Goal: Find specific page/section: Find specific page/section

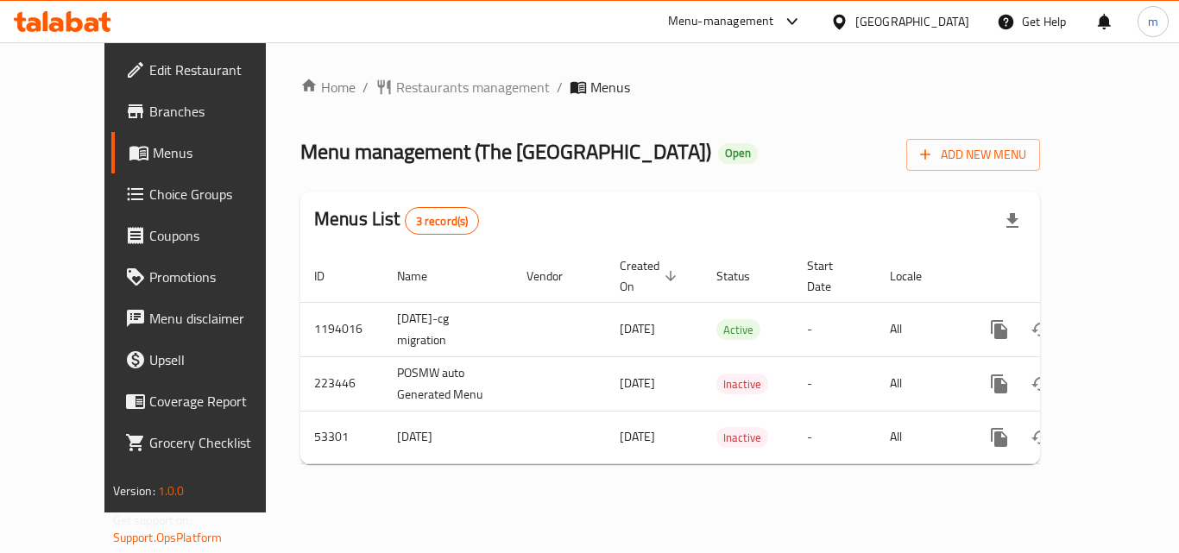
click at [72, 16] on icon at bounding box center [63, 21] width 98 height 21
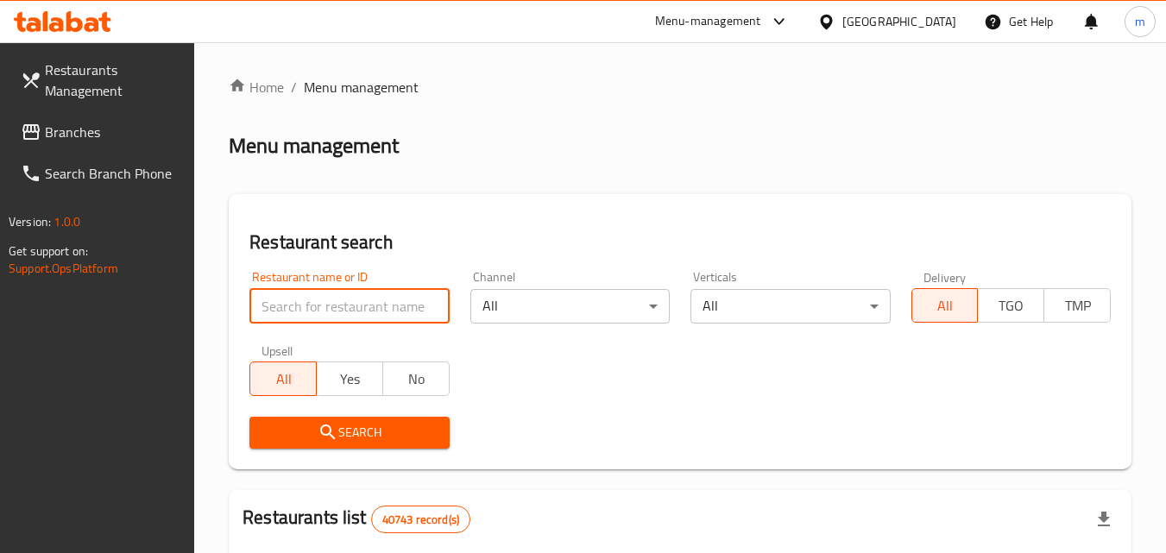
click at [338, 296] on input "search" at bounding box center [349, 306] width 199 height 35
paste input "11470"
type input "11470"
click button "Search" at bounding box center [349, 433] width 199 height 32
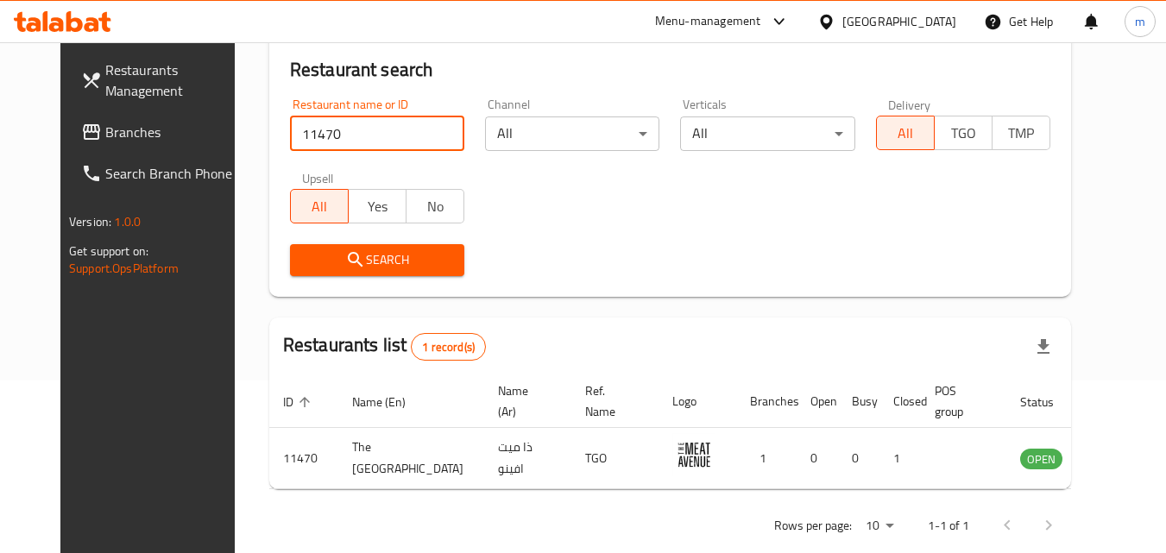
scroll to position [202, 0]
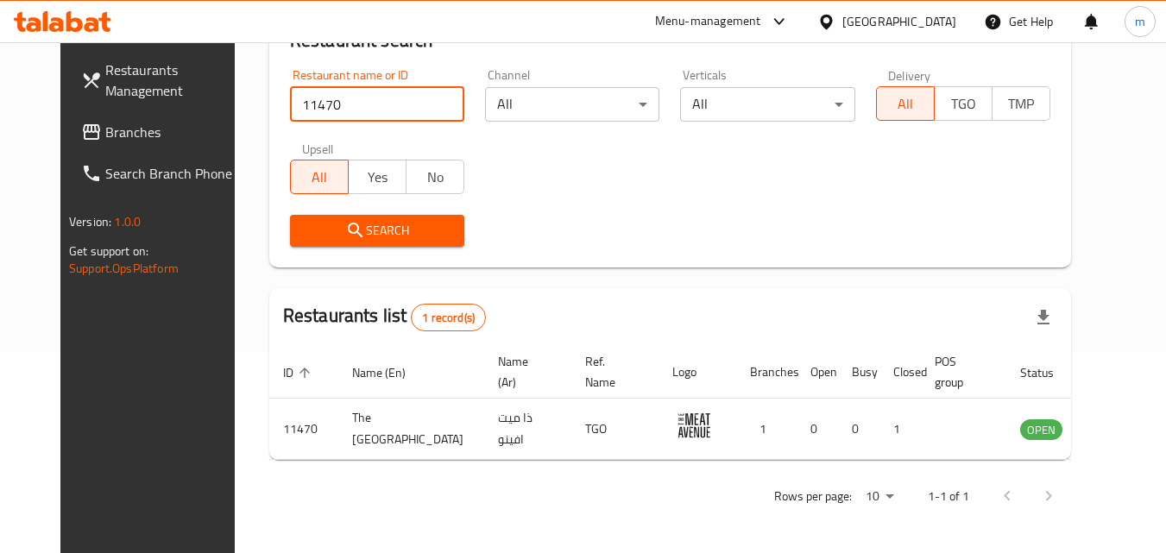
click at [97, 18] on icon at bounding box center [63, 21] width 98 height 21
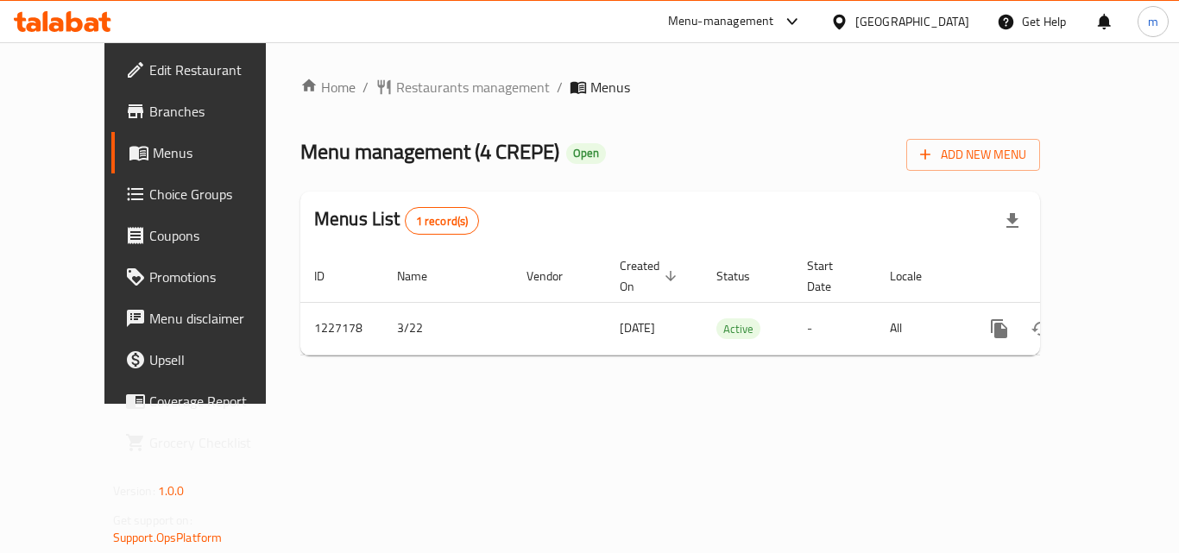
click at [56, 25] on icon at bounding box center [56, 24] width 15 height 15
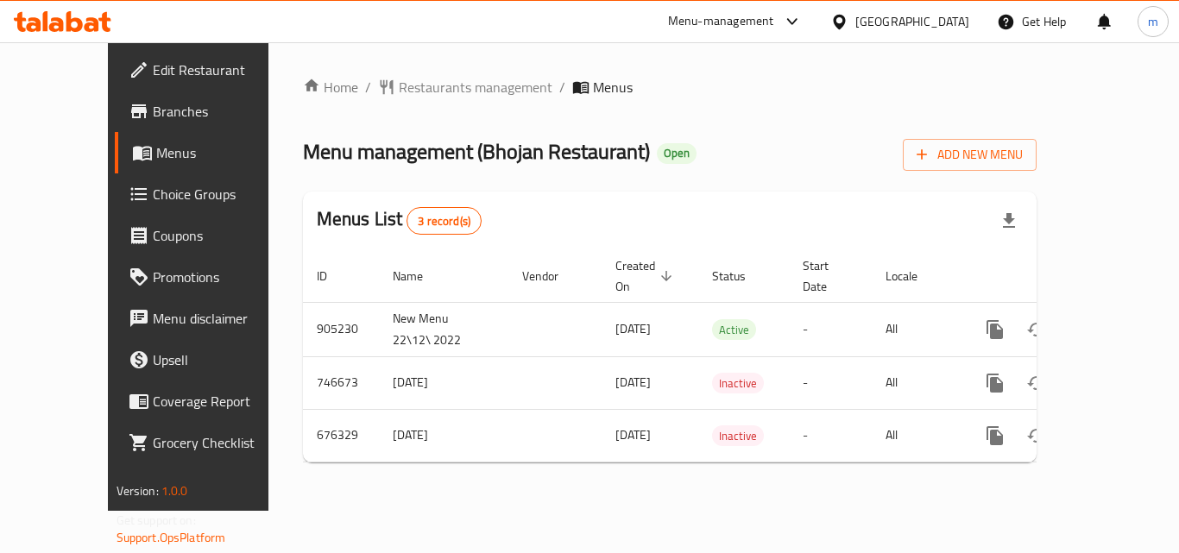
click at [96, 9] on div at bounding box center [62, 21] width 125 height 35
click at [944, 21] on div "Qatar" at bounding box center [913, 21] width 114 height 19
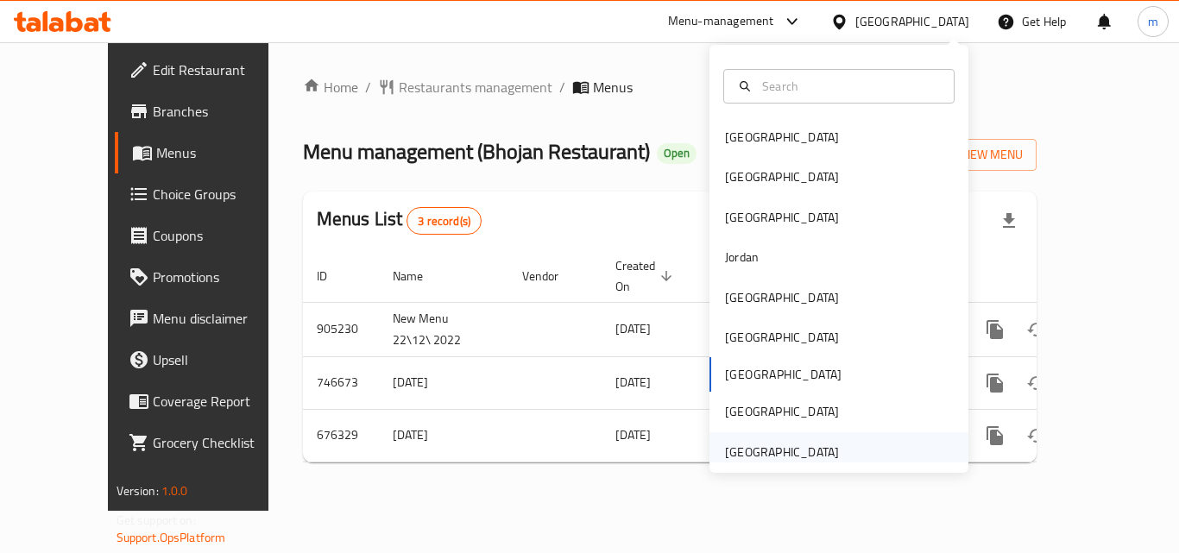
click at [765, 443] on div "[GEOGRAPHIC_DATA]" at bounding box center [782, 452] width 114 height 19
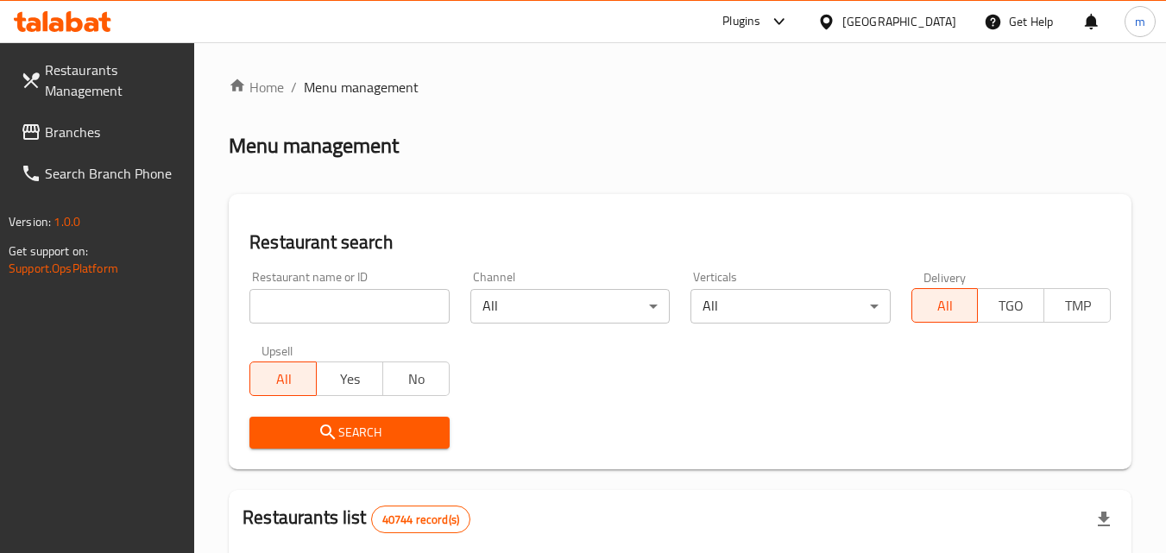
drag, startPoint x: 79, startPoint y: 106, endPoint x: 73, endPoint y: 141, distance: 35.1
click at [79, 106] on link "Restaurants Management" at bounding box center [101, 80] width 188 height 62
click at [73, 141] on span "Branches" at bounding box center [113, 132] width 136 height 21
